Goal: Ask a question: Seek information or help from site administrators or community

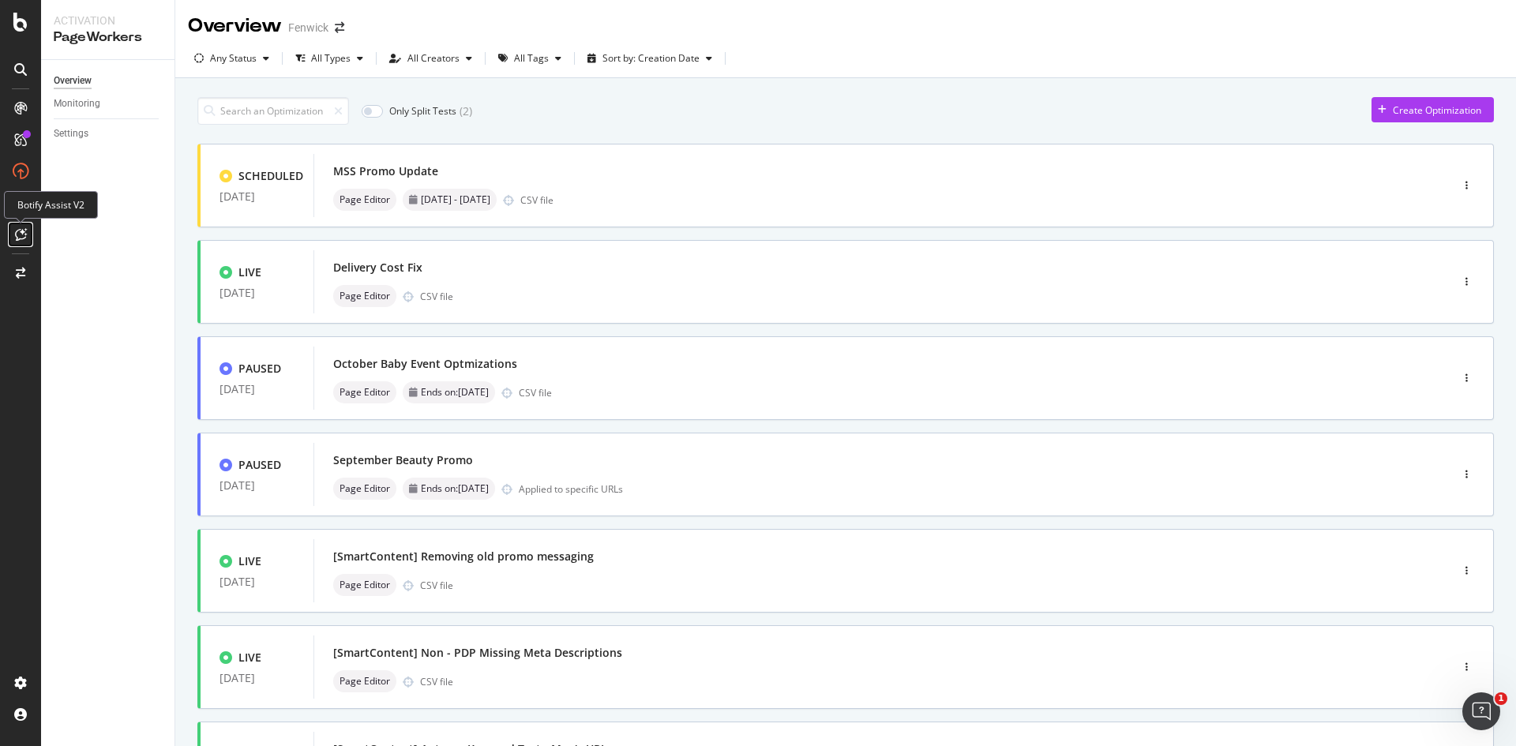
click at [10, 231] on div at bounding box center [20, 234] width 25 height 25
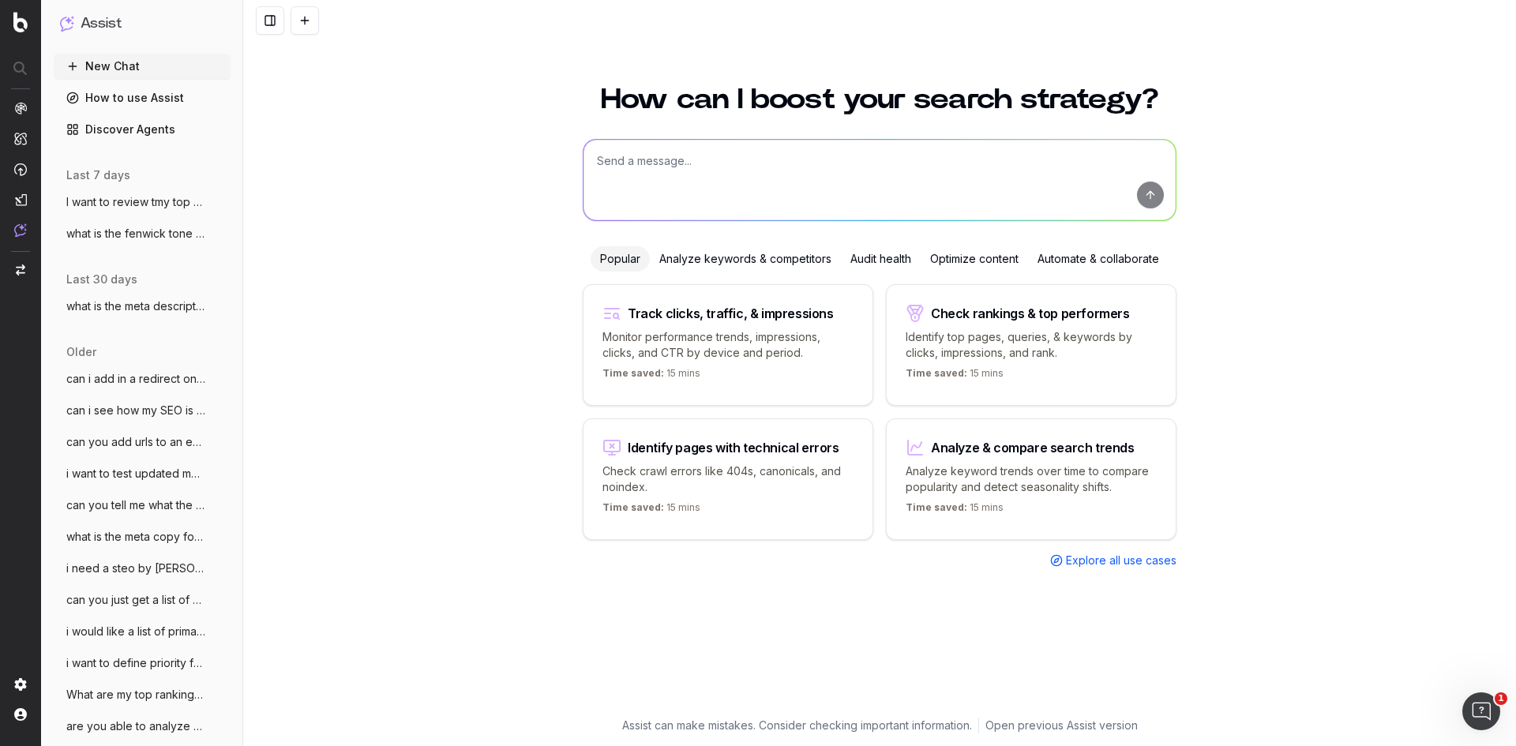
click at [649, 199] on textarea at bounding box center [879, 180] width 592 height 81
type textarea "i want to see how my website performs for gifting search terms, can you help"
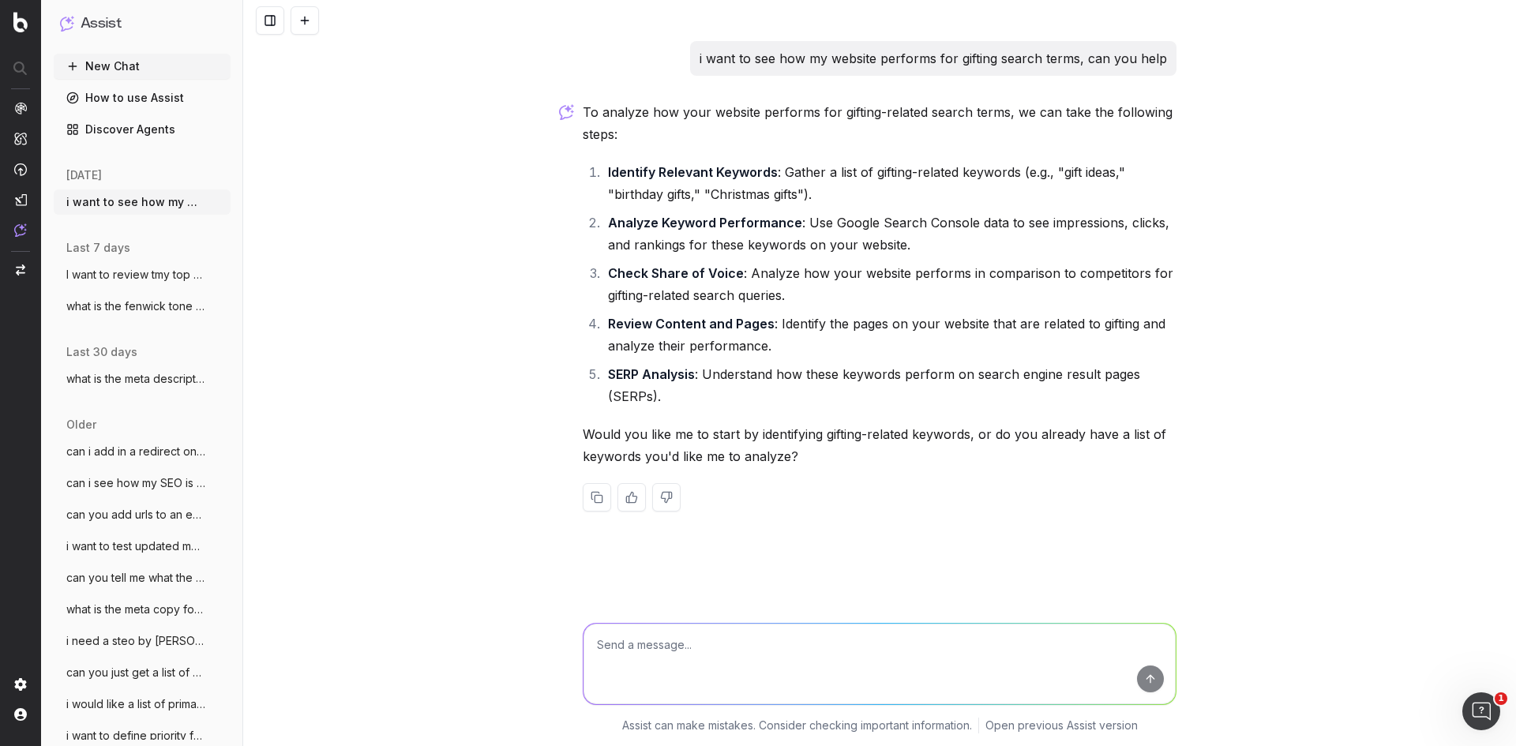
click at [744, 676] on textarea at bounding box center [879, 664] width 592 height 81
type textarea "yes"
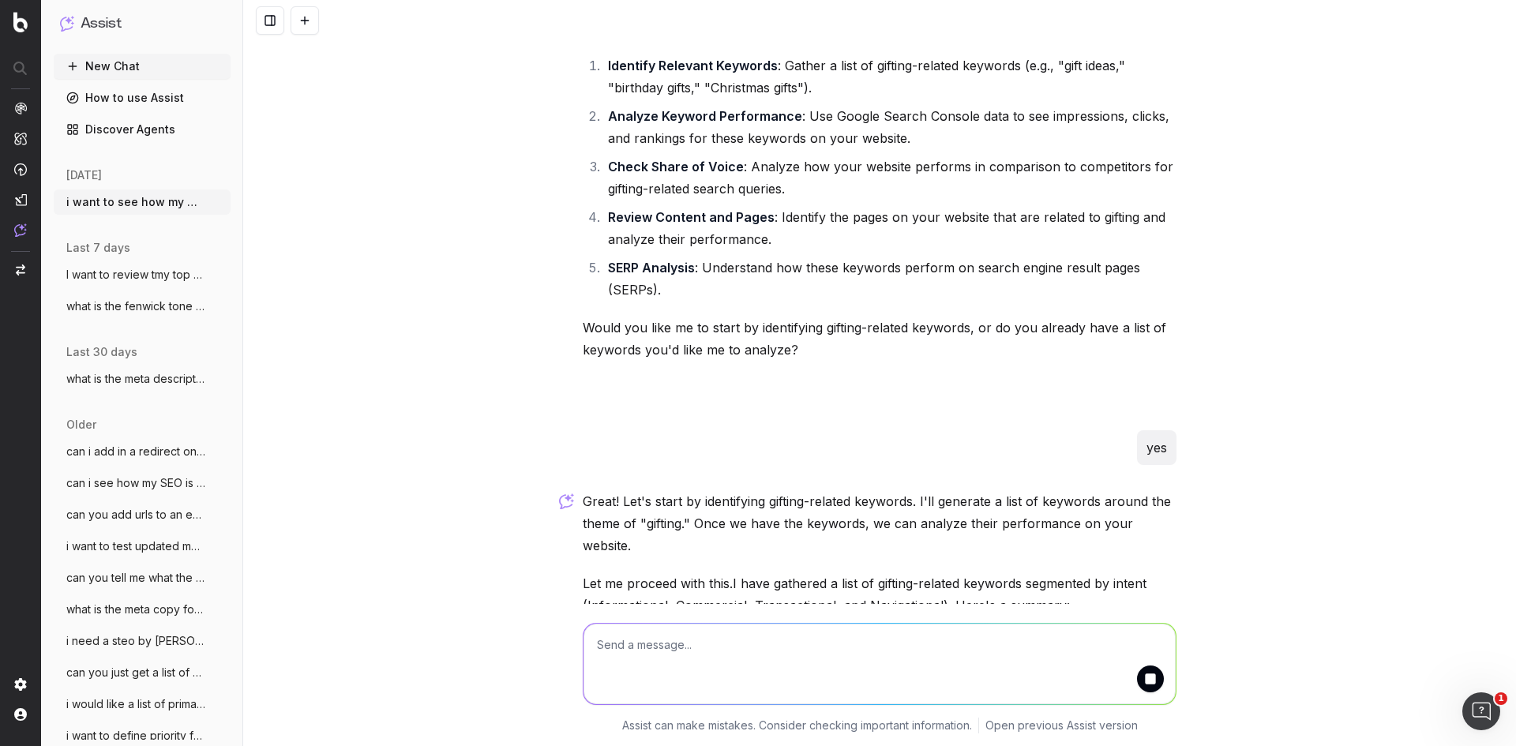
scroll to position [782, 0]
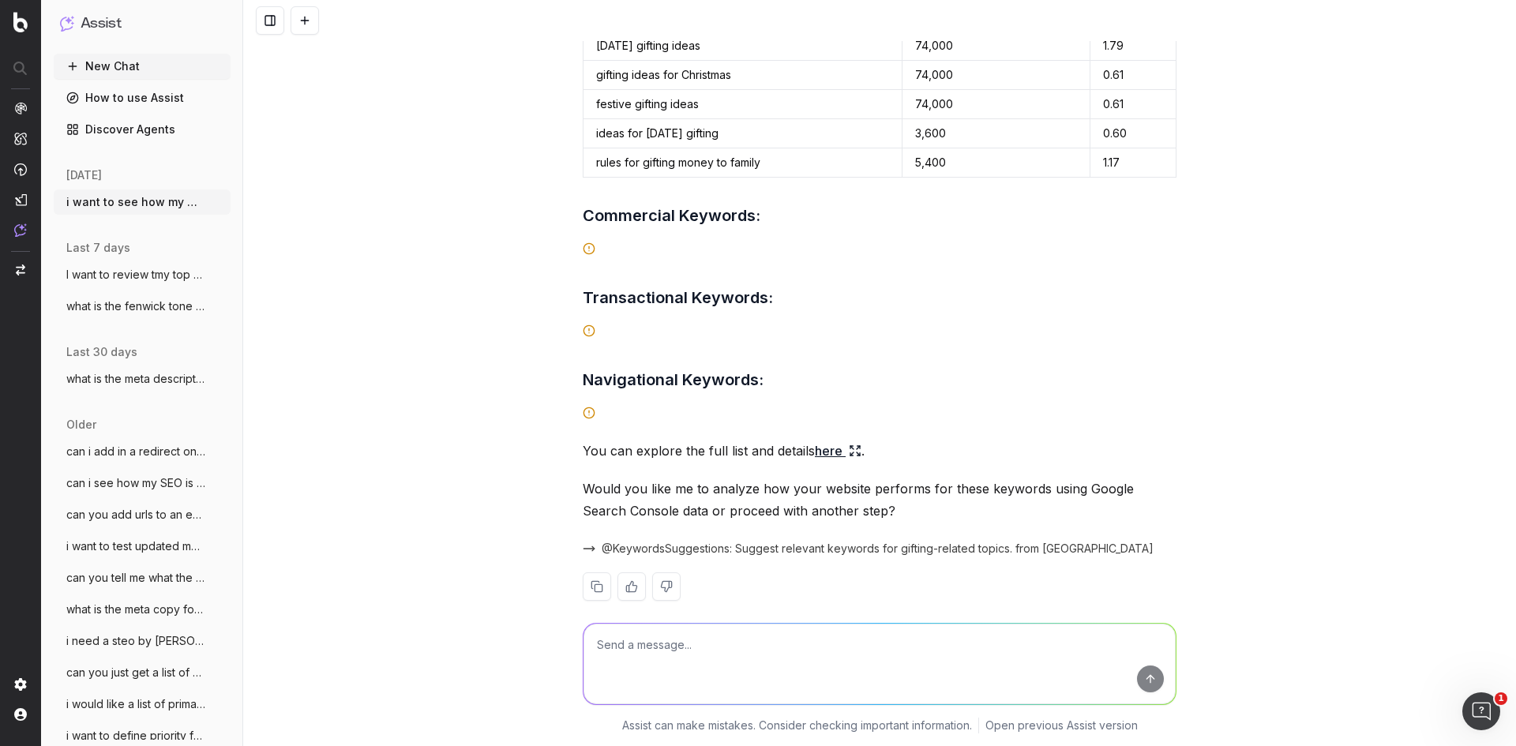
click at [753, 689] on textarea at bounding box center [879, 664] width 592 height 81
type textarea "yes"
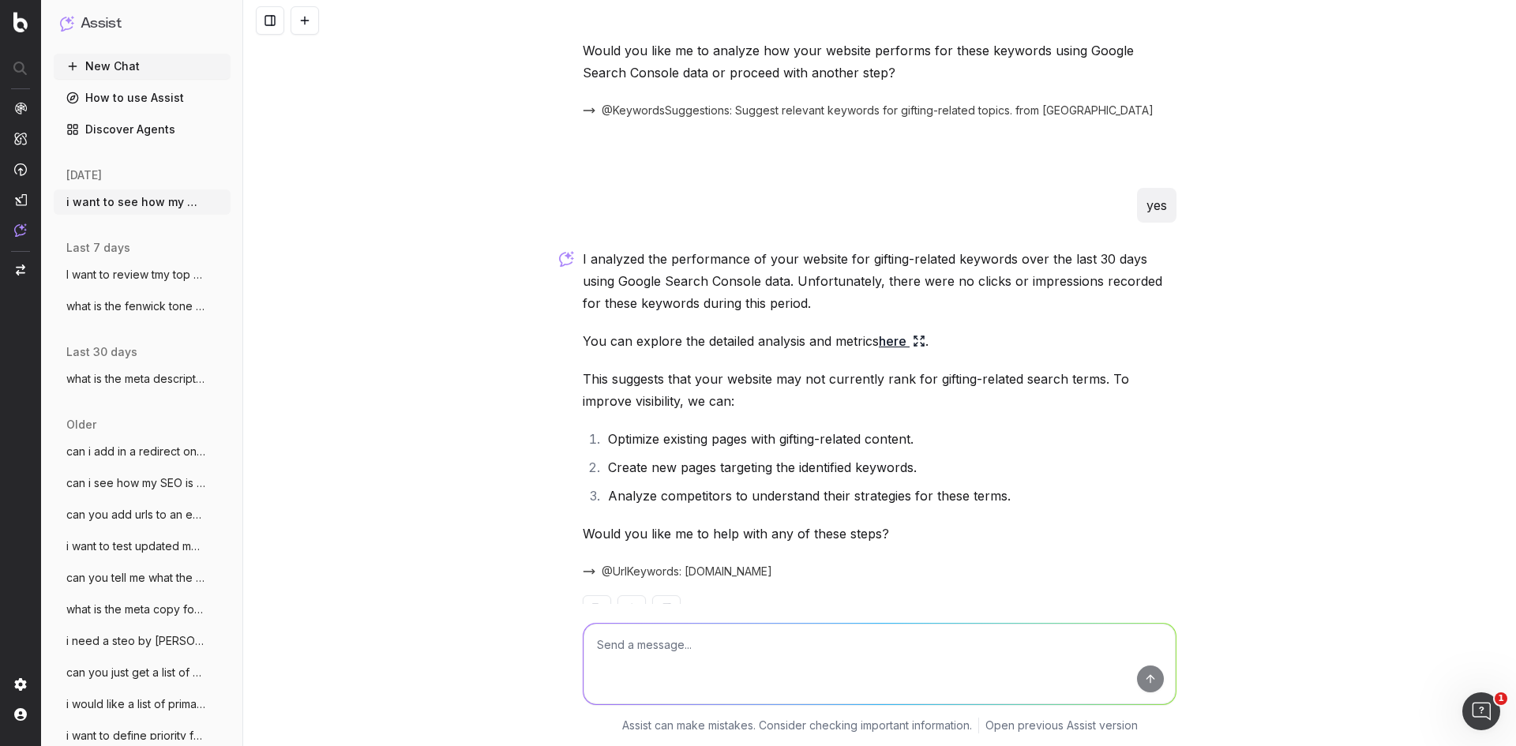
scroll to position [1243, 0]
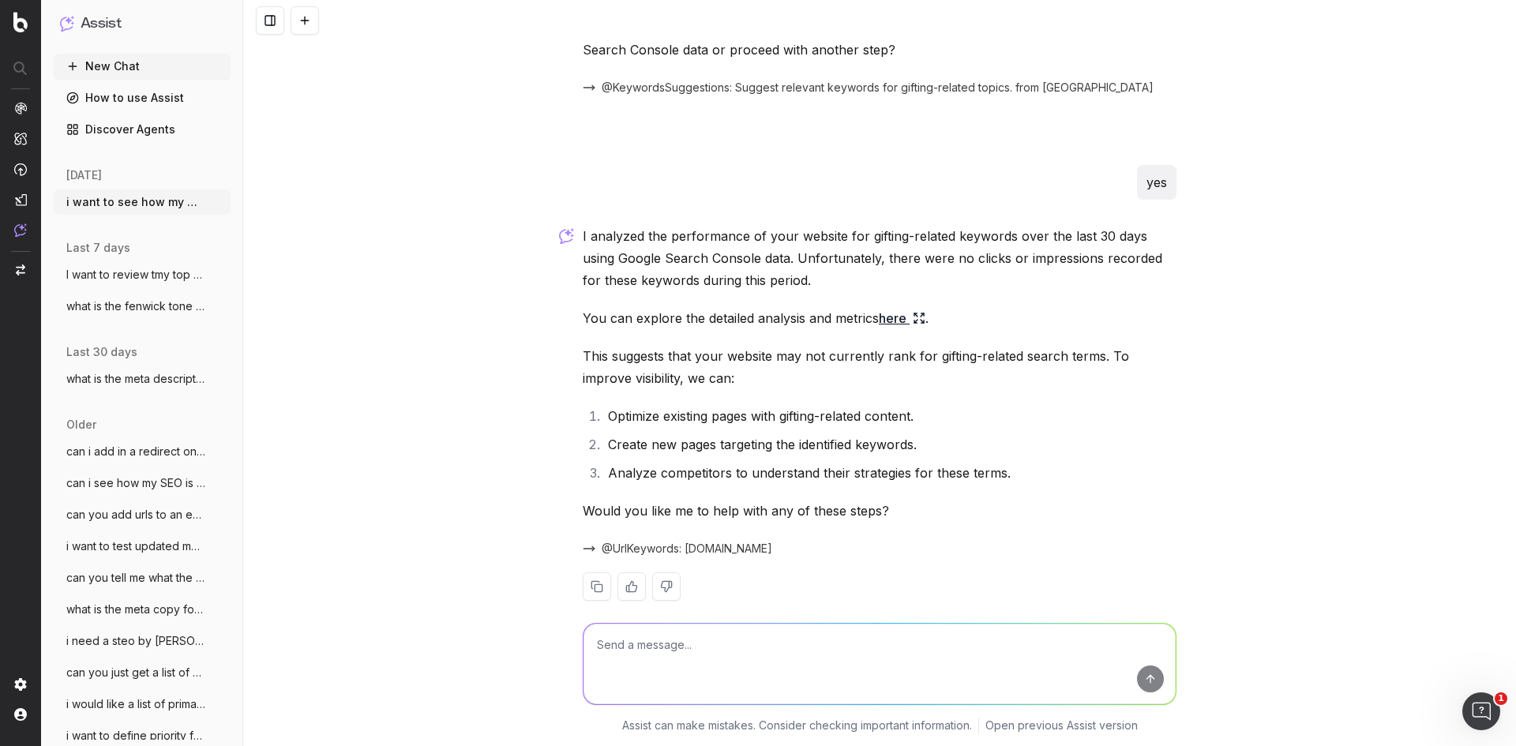
click at [896, 307] on link "here" at bounding box center [902, 318] width 47 height 22
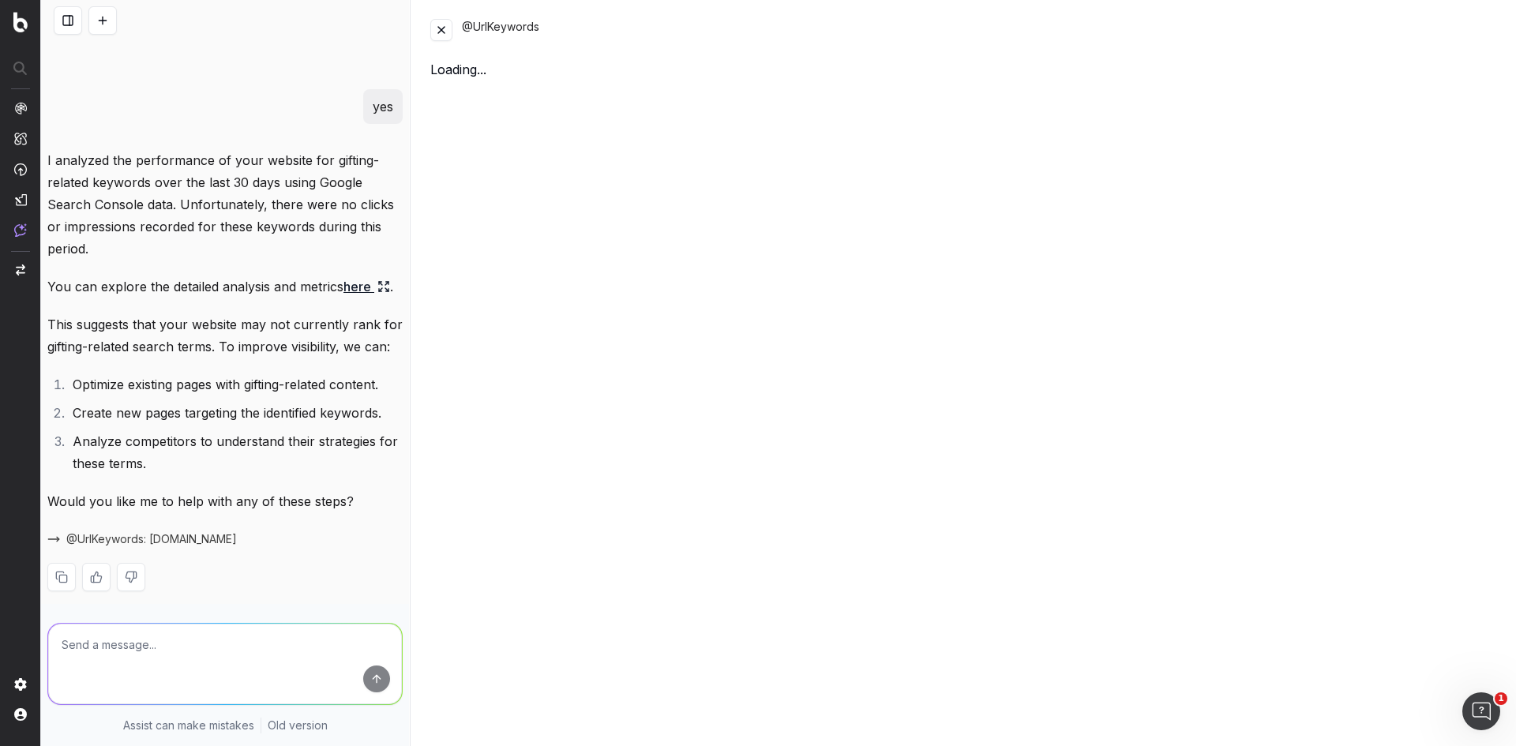
scroll to position [1495, 0]
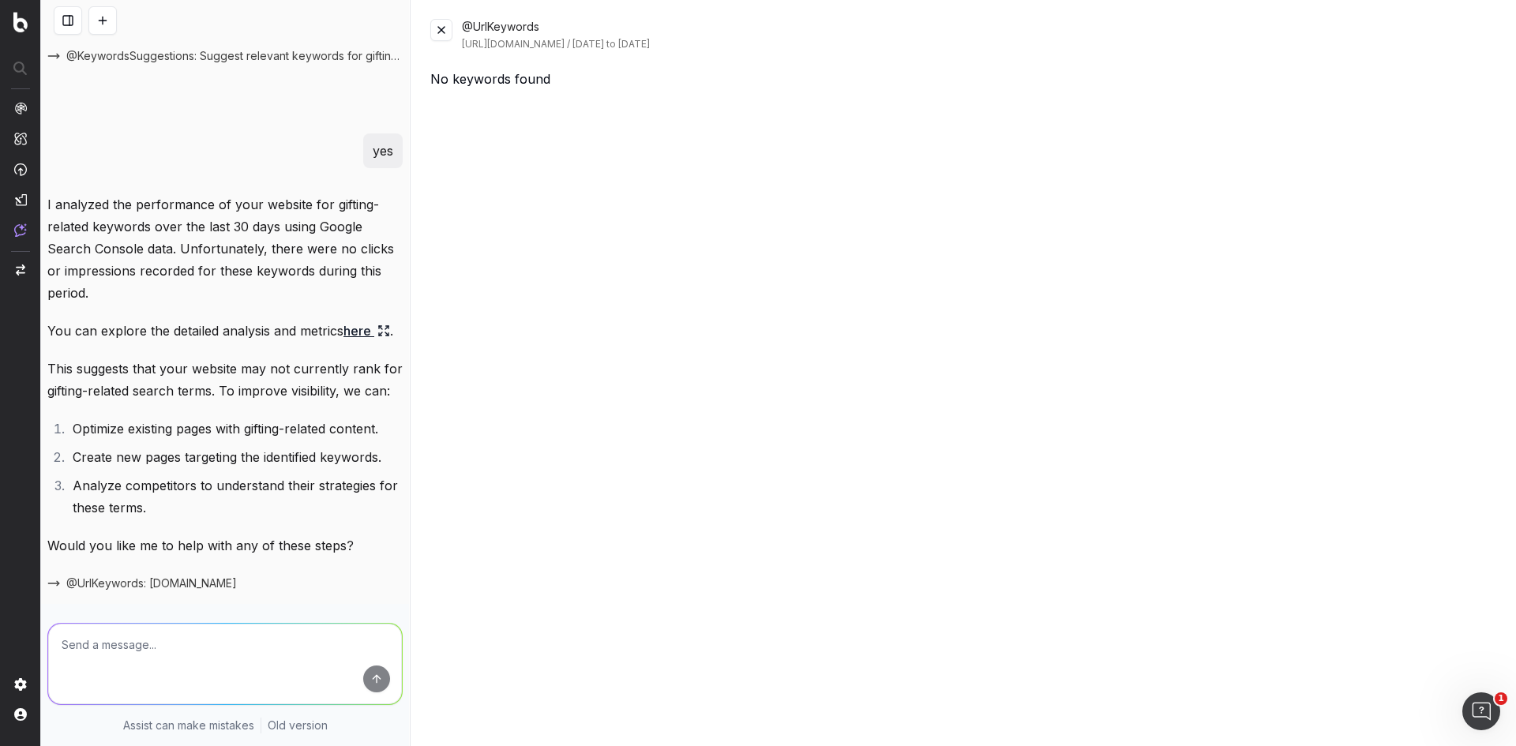
click at [435, 13] on div "@UrlKeywords [URL][DOMAIN_NAME] / [DATE] to [DATE] No keywords found" at bounding box center [963, 373] width 1104 height 746
click at [437, 24] on button at bounding box center [441, 30] width 22 height 22
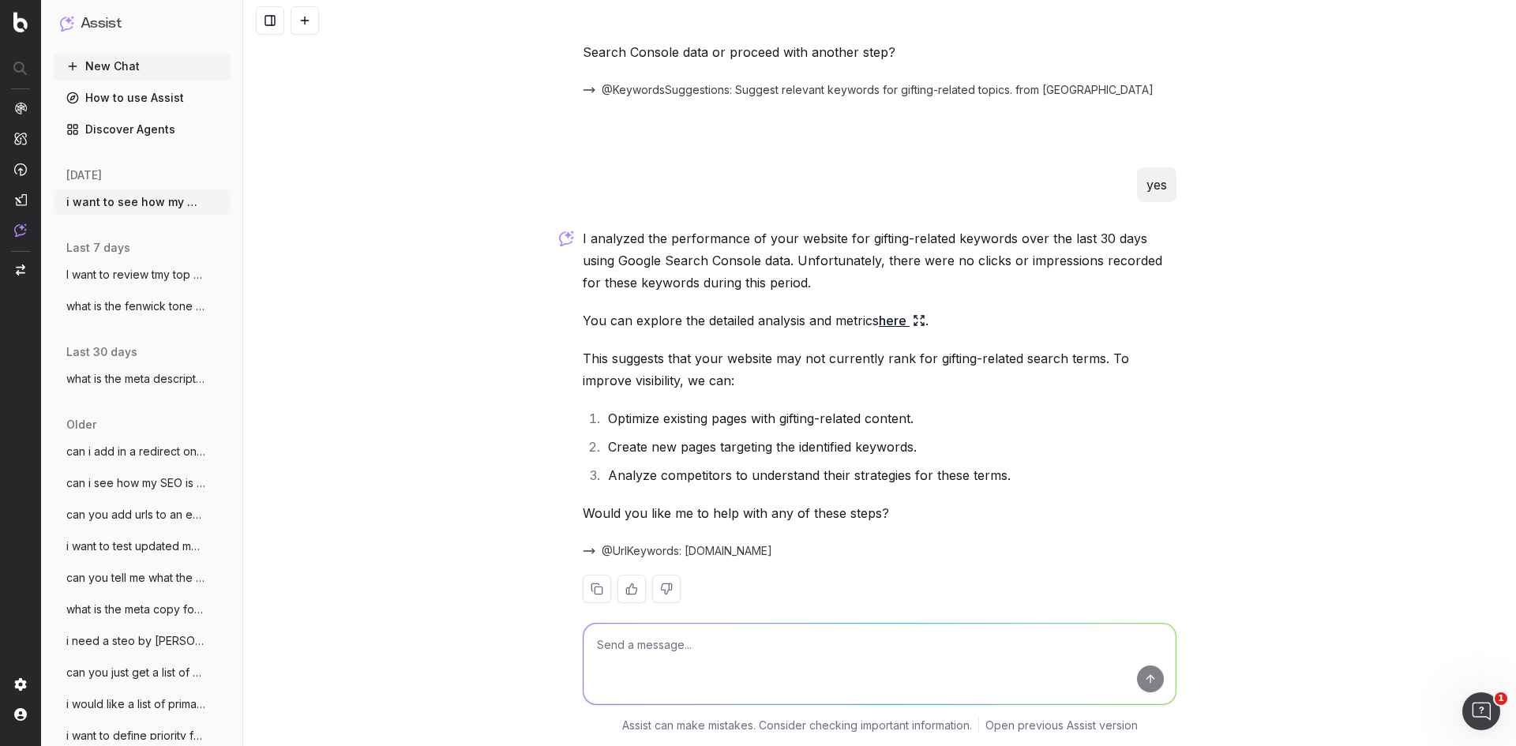
scroll to position [1239, 0]
click at [174, 74] on button "New Chat" at bounding box center [142, 66] width 177 height 25
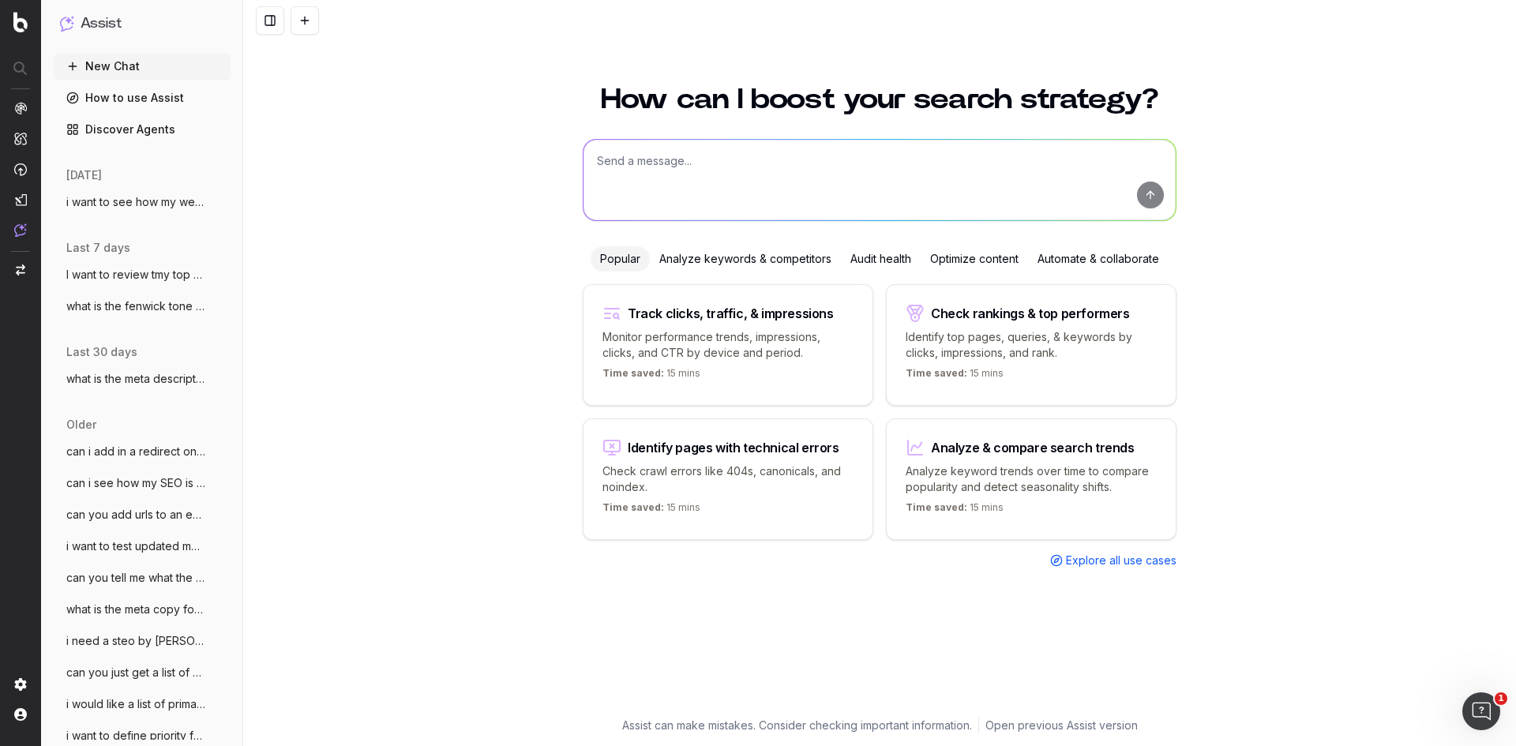
click at [1025, 391] on div "Check rankings & top performers Identify top pages, queries, & keywords by clic…" at bounding box center [1031, 345] width 291 height 122
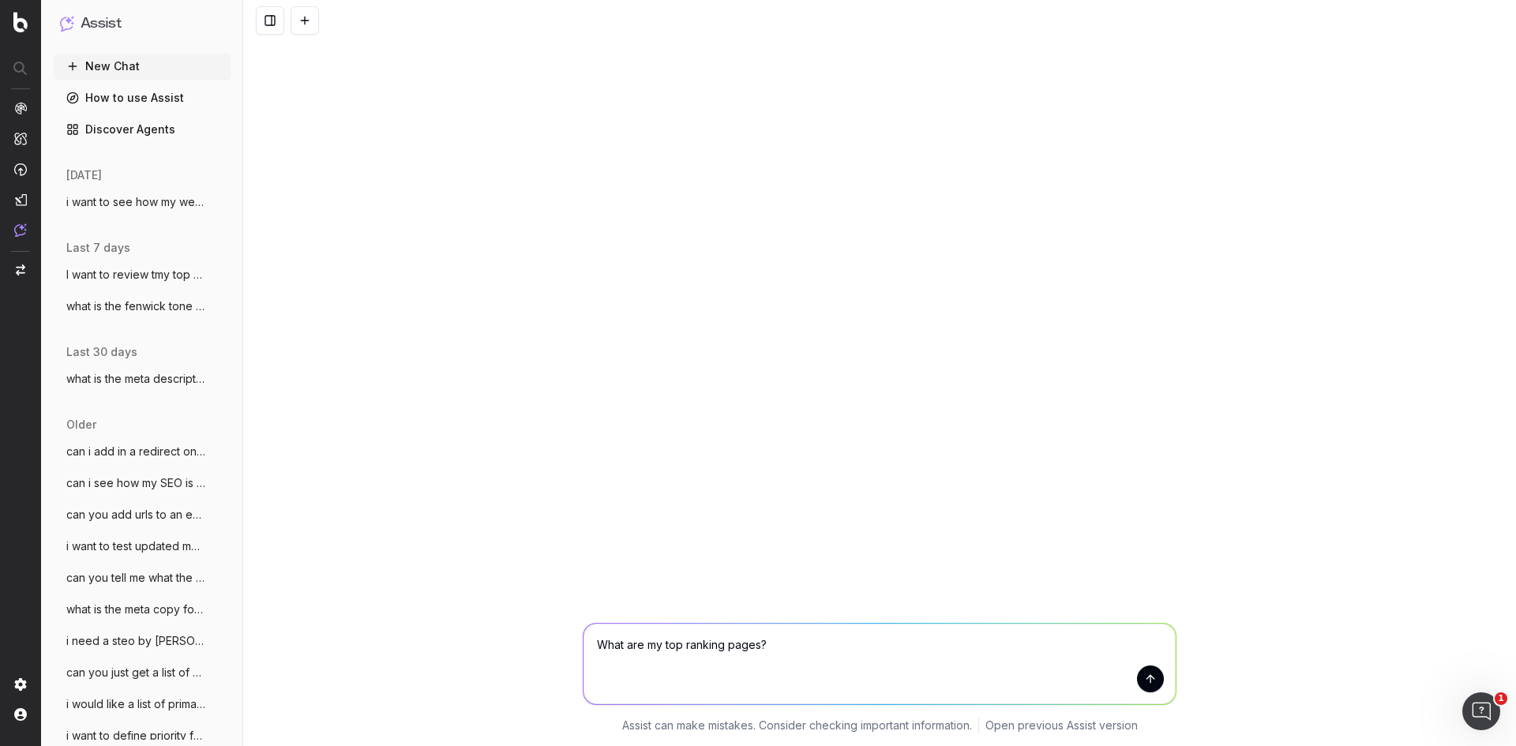
click at [760, 649] on textarea "What are my top ranking pages?" at bounding box center [879, 664] width 592 height 81
type textarea "What are my top ranking pages related to gifting?"
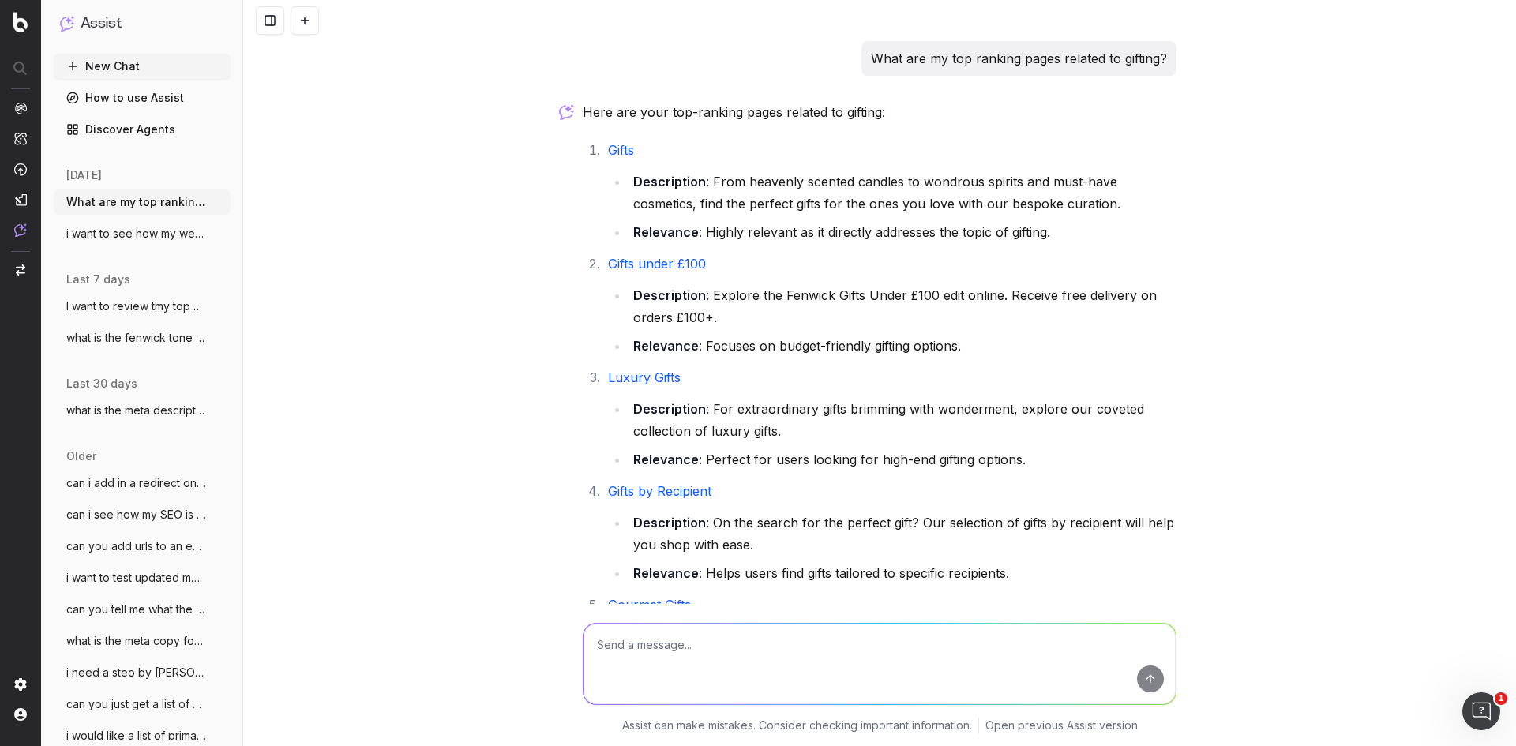
click at [612, 154] on link "Gifts" at bounding box center [621, 150] width 26 height 16
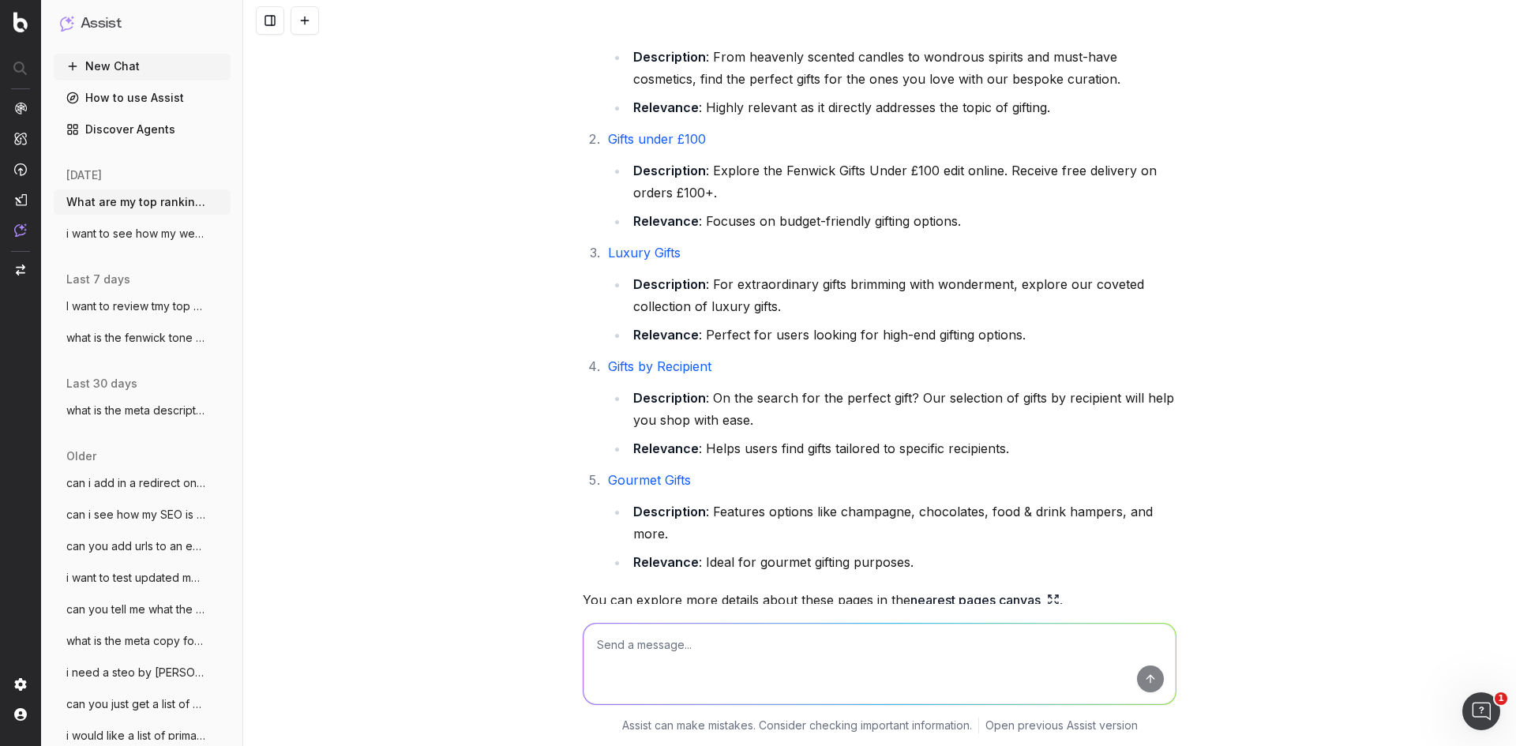
scroll to position [236, 0]
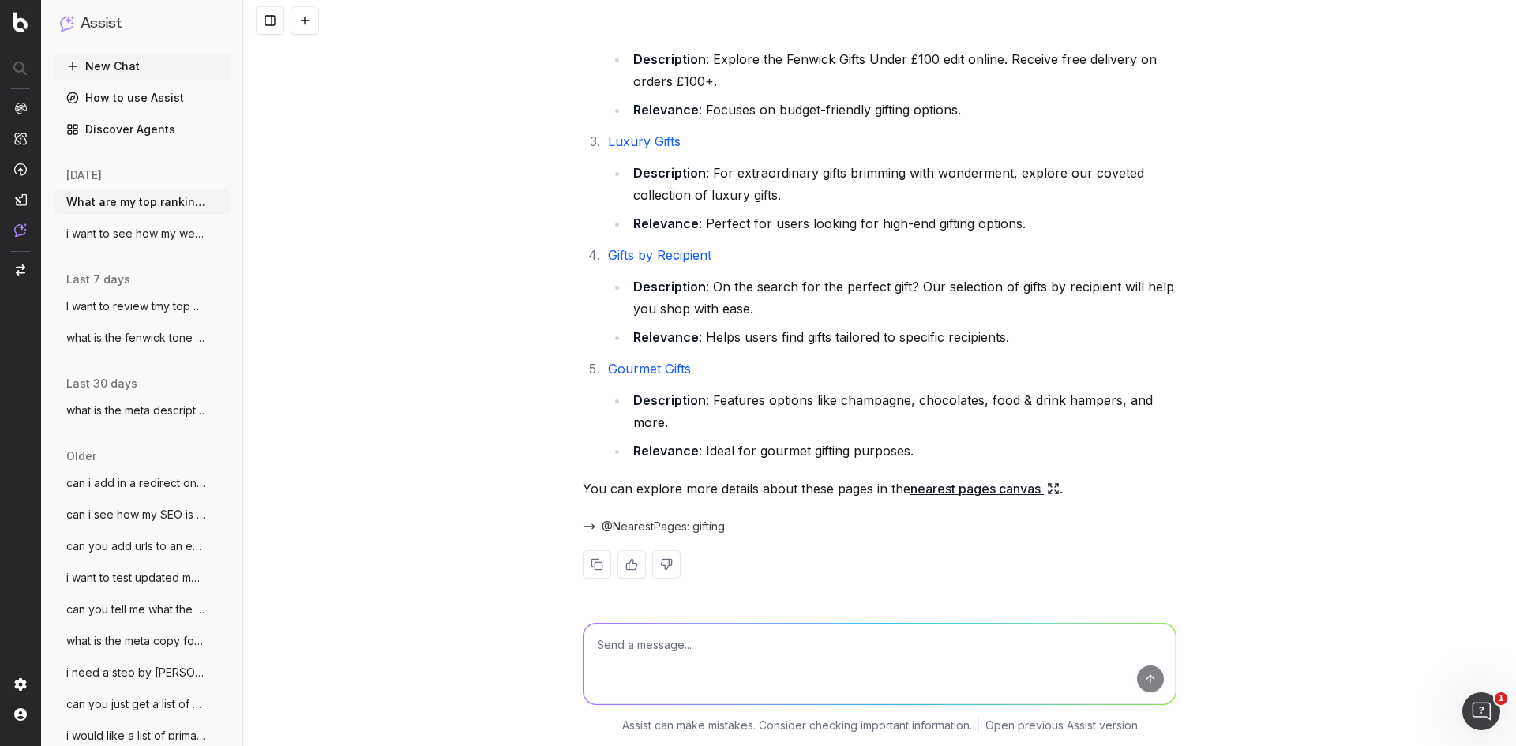
click at [931, 493] on link "nearest pages canvas" at bounding box center [984, 489] width 149 height 22
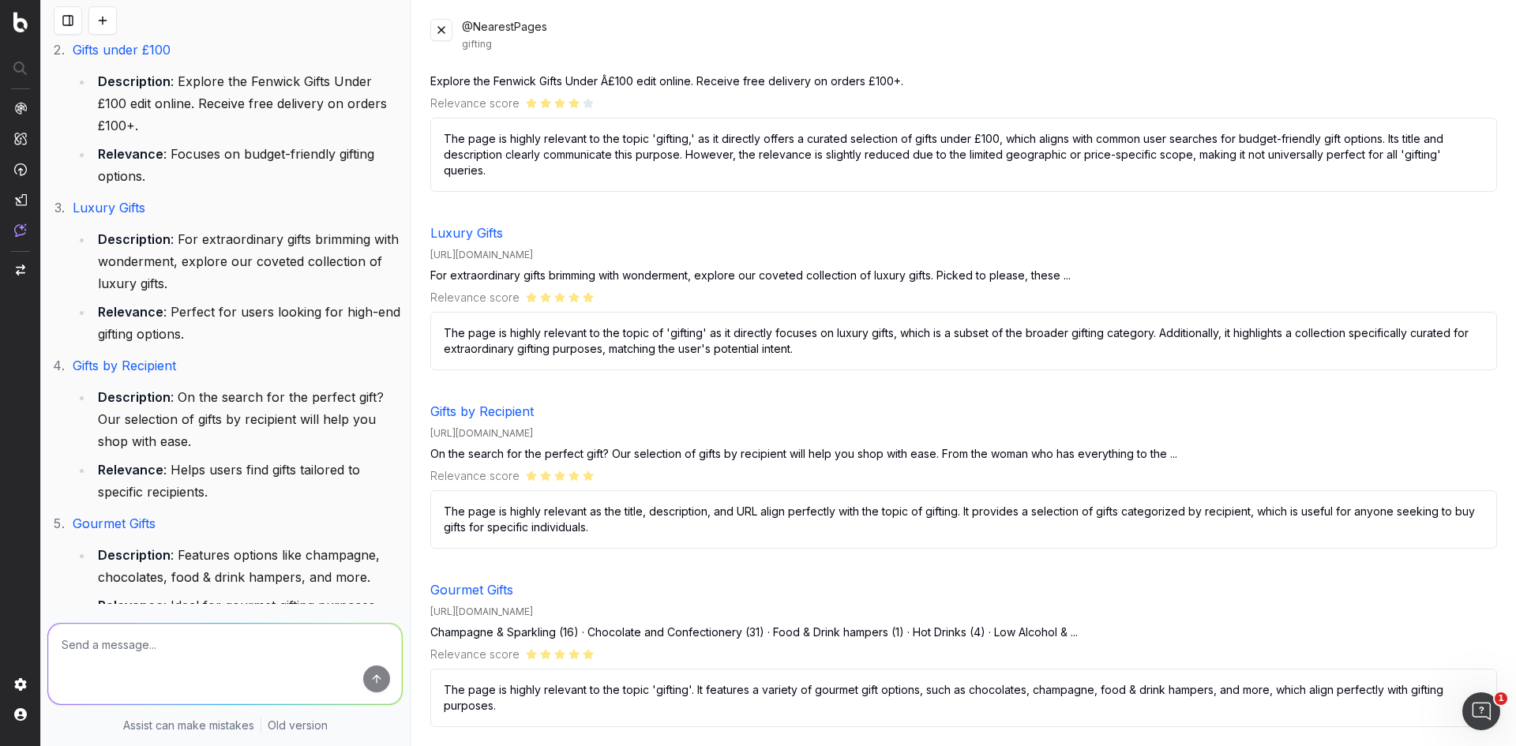
scroll to position [0, 0]
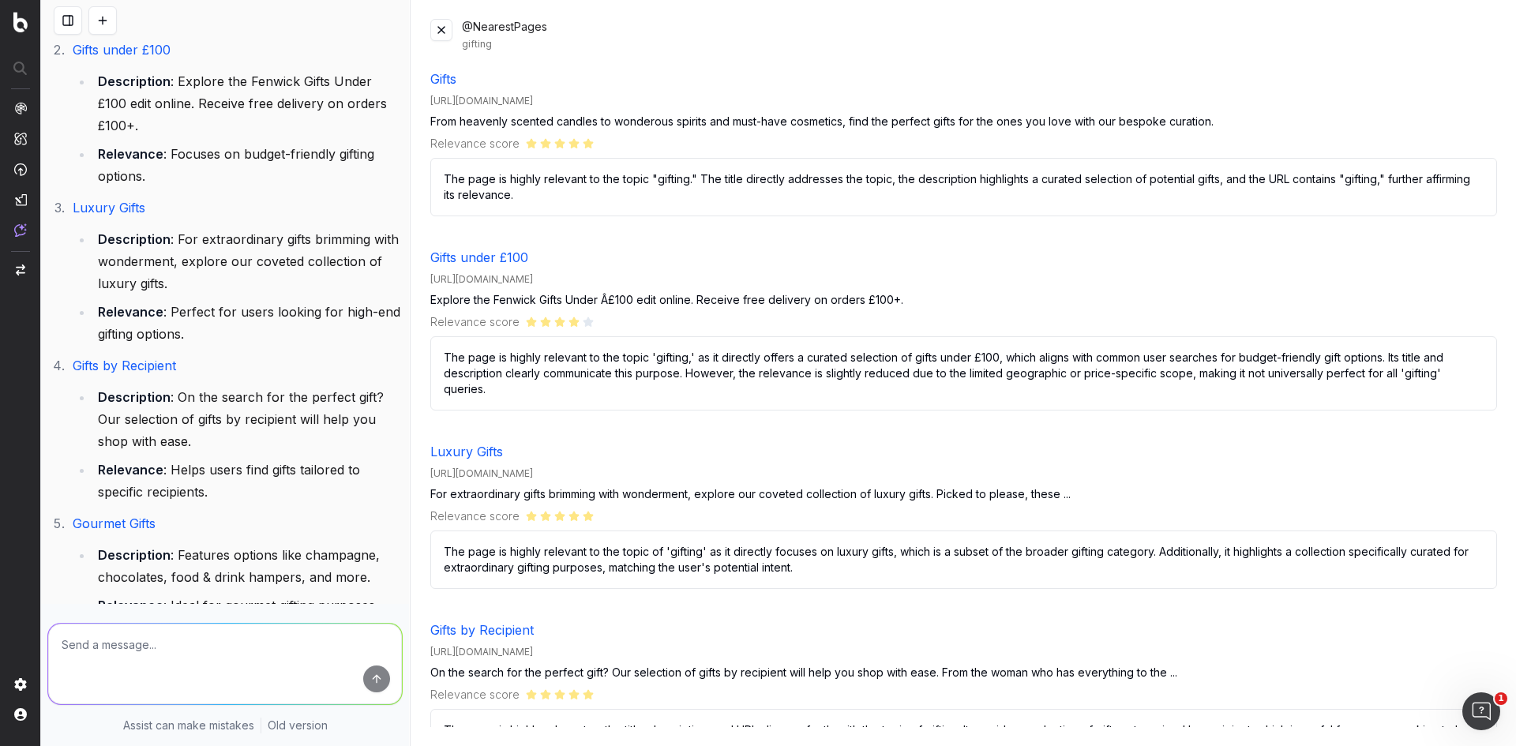
click at [443, 33] on button at bounding box center [441, 30] width 22 height 22
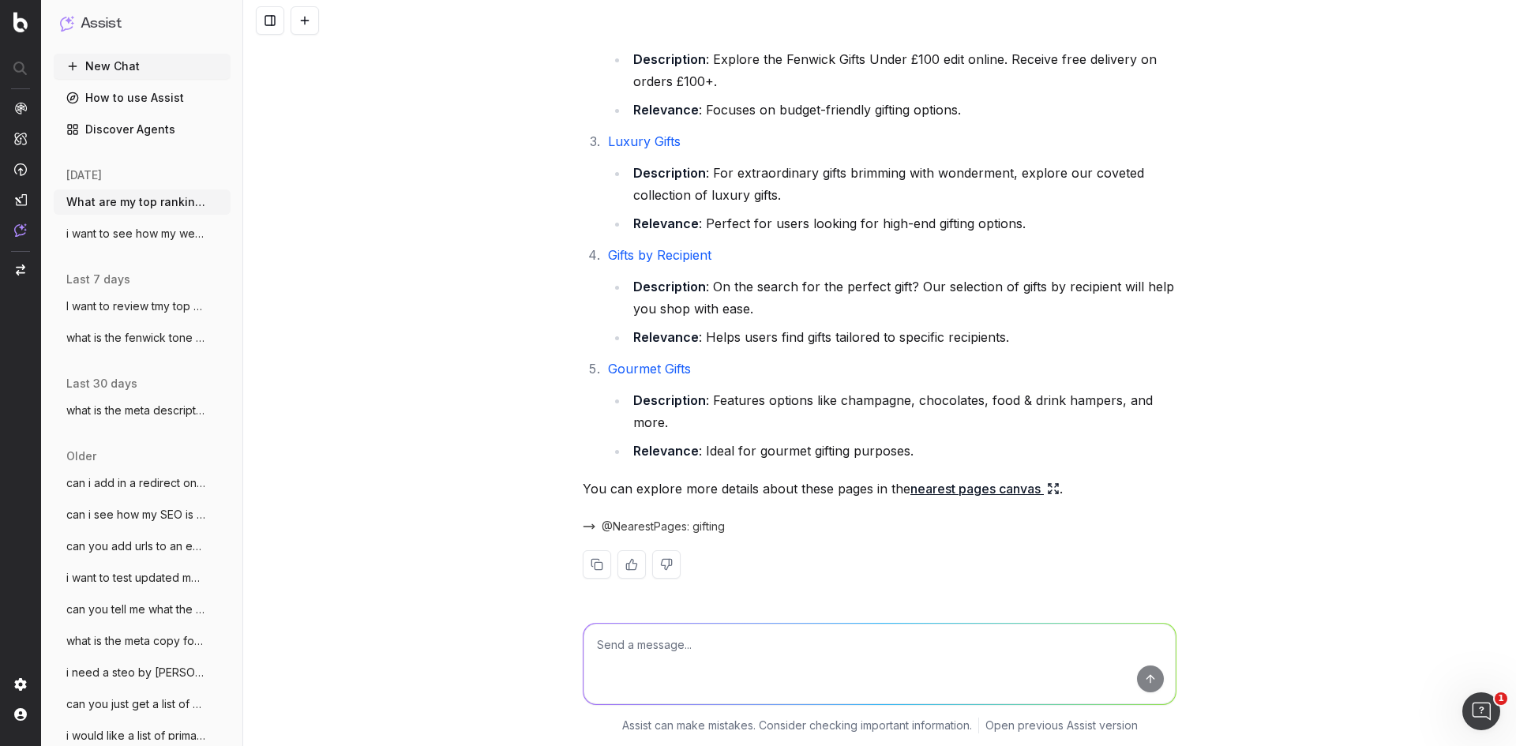
click at [696, 669] on textarea at bounding box center [879, 664] width 592 height 81
type textarea "are you able to provide insights and give me a relevance score for a list of UR…"
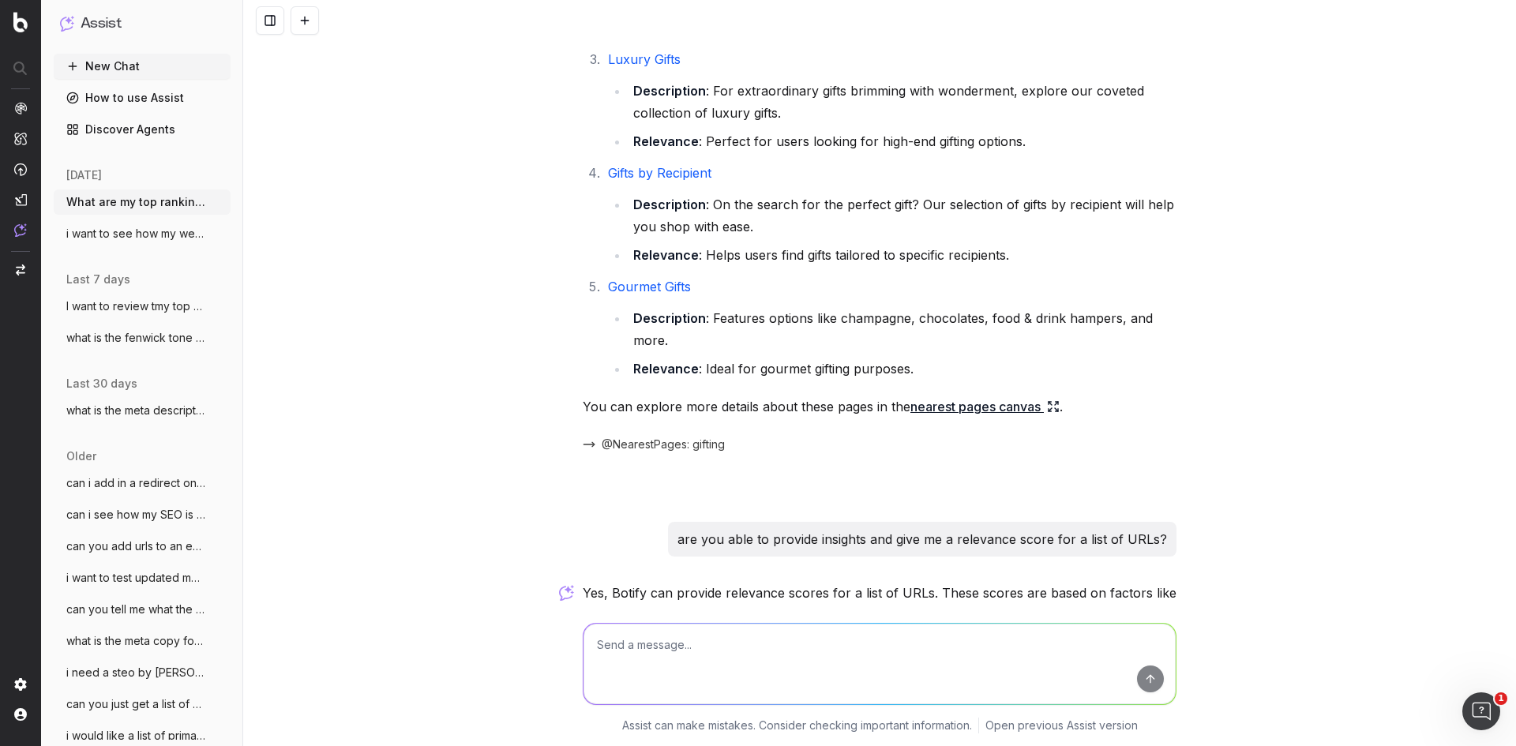
scroll to position [460, 0]
